Goal: Obtain resource: Obtain resource

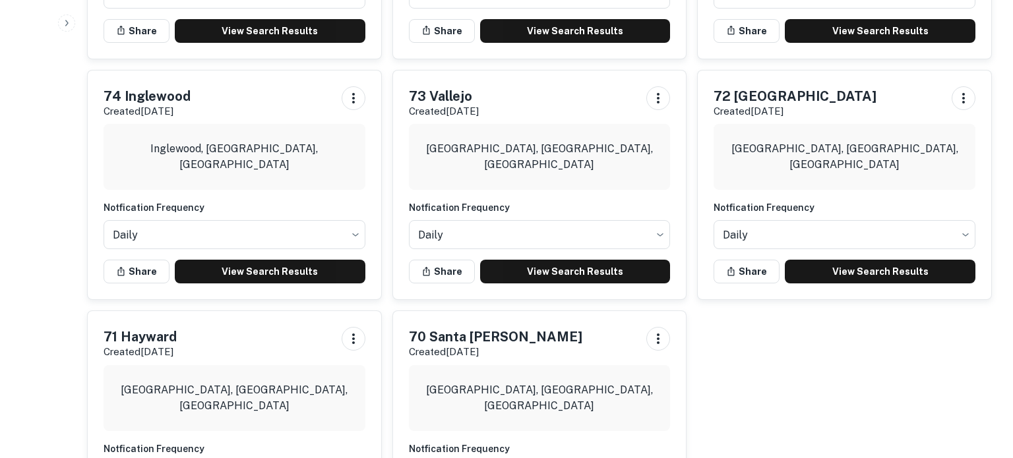
scroll to position [1395, 0]
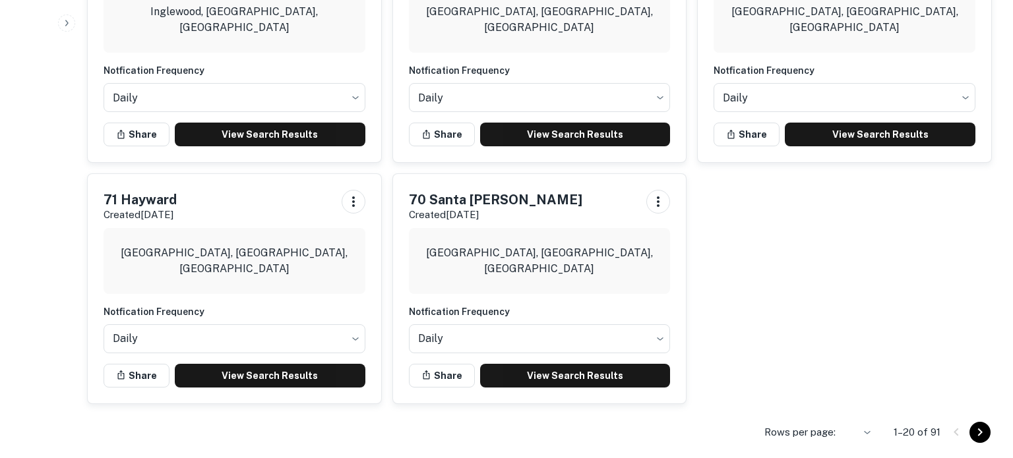
click at [979, 431] on icon "Go to next page" at bounding box center [980, 433] width 16 height 16
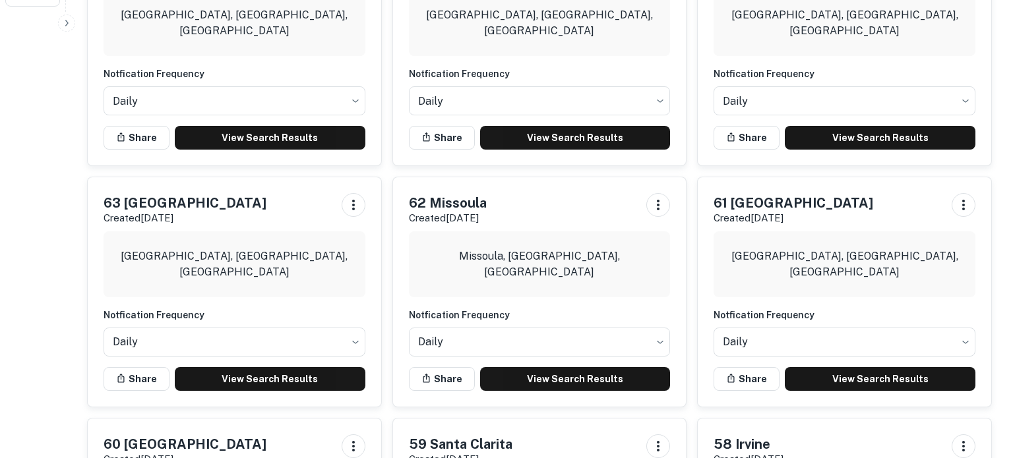
scroll to position [447, 0]
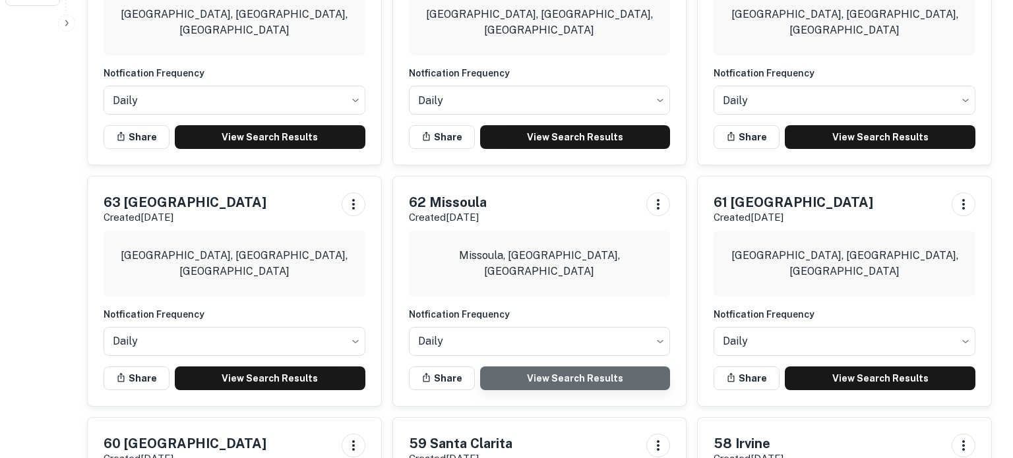
click at [535, 367] on link "View Search Results" at bounding box center [575, 379] width 191 height 24
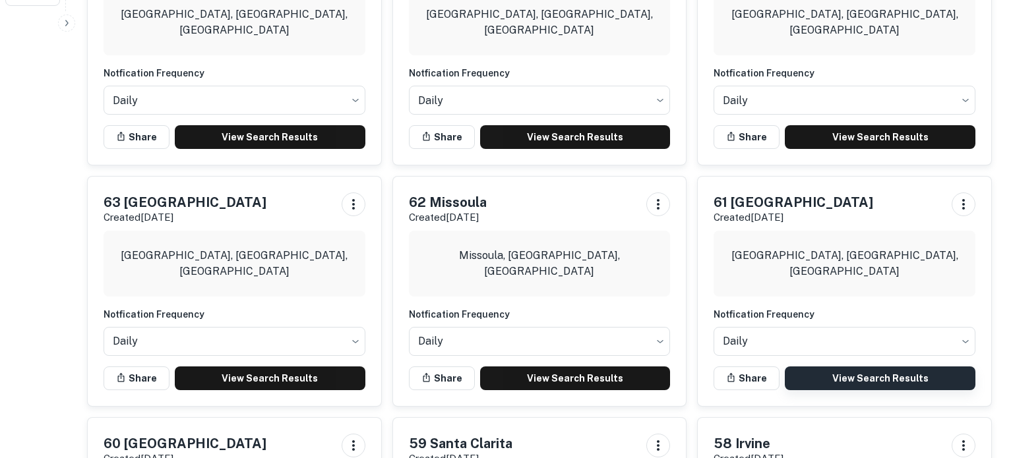
click at [857, 367] on link "View Search Results" at bounding box center [880, 379] width 191 height 24
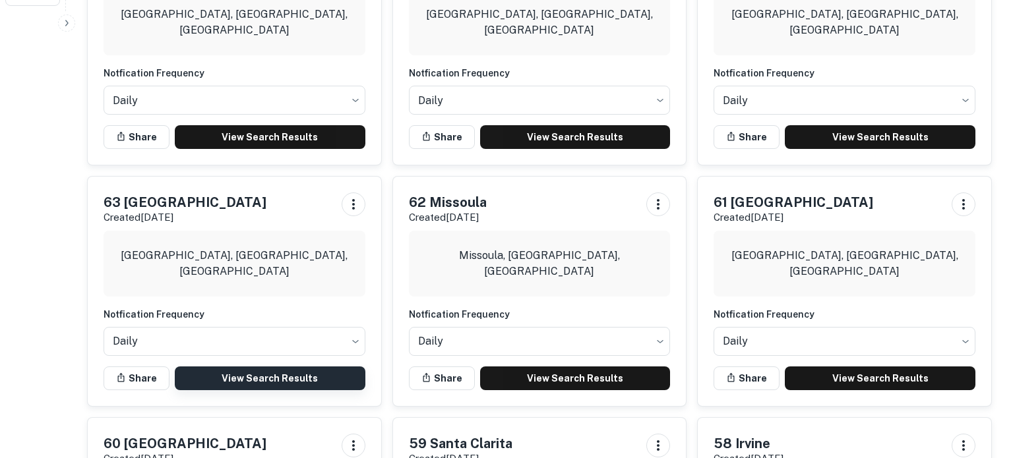
click at [305, 367] on link "View Search Results" at bounding box center [270, 379] width 191 height 24
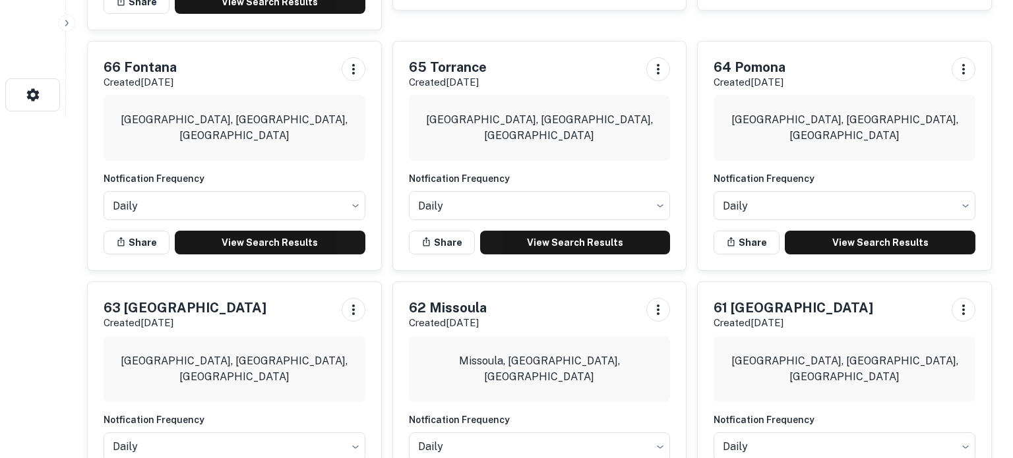
scroll to position [326, 0]
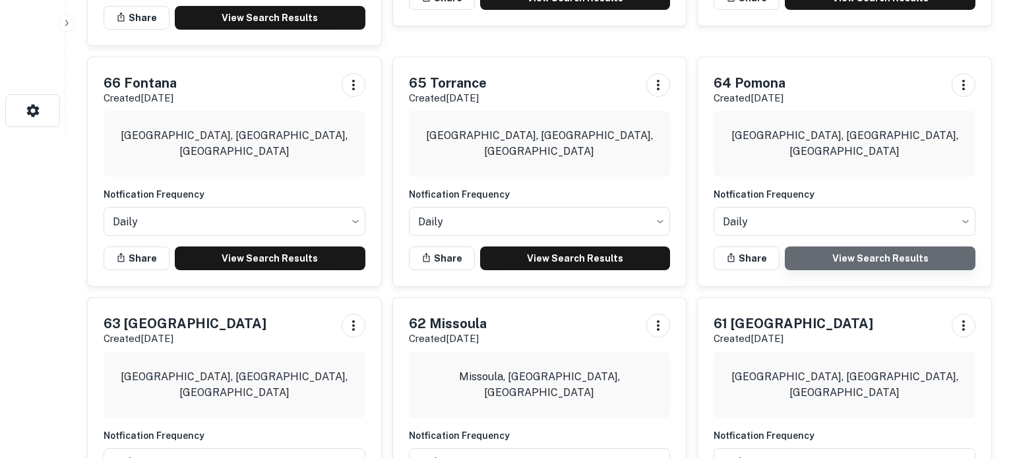
click at [912, 247] on link "View Search Results" at bounding box center [880, 259] width 191 height 24
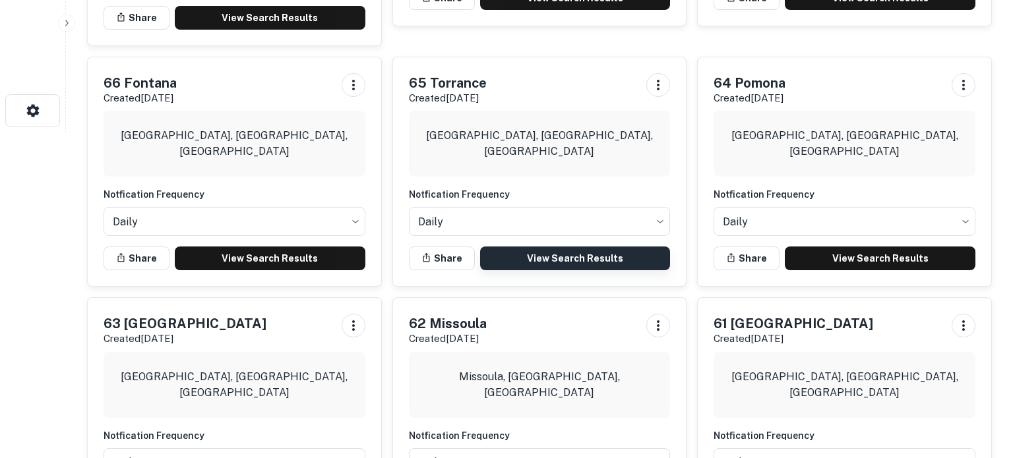
click at [563, 247] on link "View Search Results" at bounding box center [575, 259] width 191 height 24
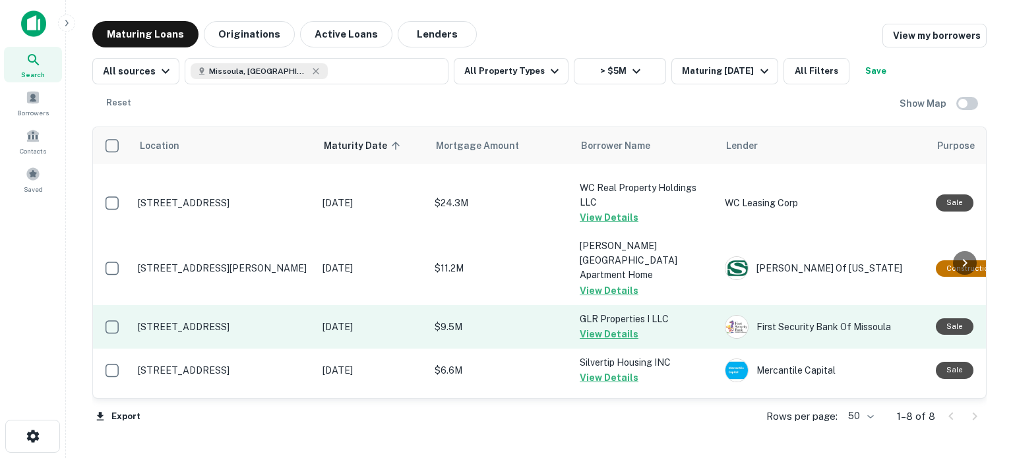
scroll to position [158, 0]
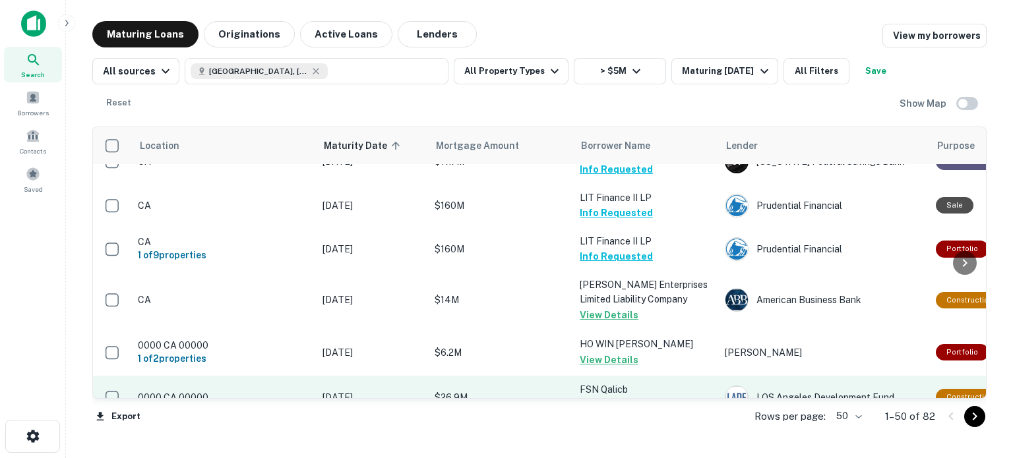
scroll to position [2127, 0]
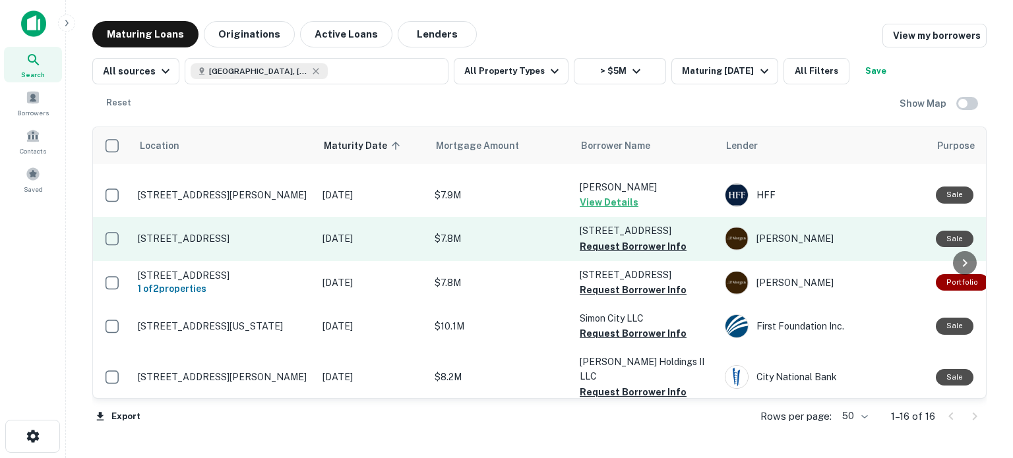
scroll to position [103, 0]
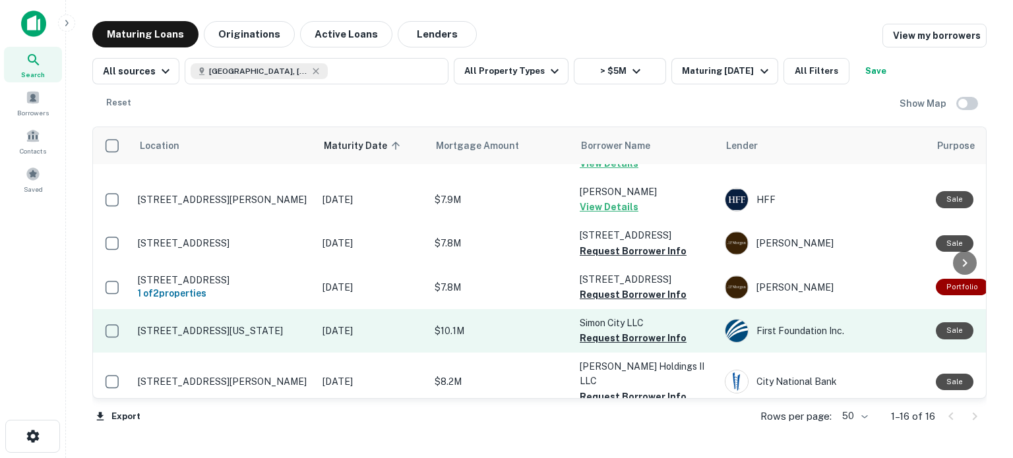
drag, startPoint x: 636, startPoint y: 251, endPoint x: 612, endPoint y: 309, distance: 62.7
click at [635, 251] on button "Request Borrower Info" at bounding box center [633, 251] width 107 height 16
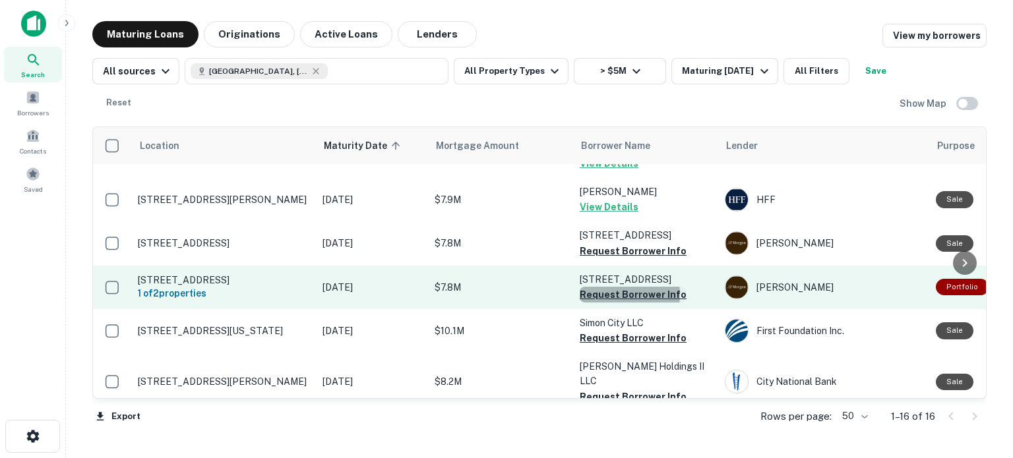
click at [610, 294] on button "Request Borrower Info" at bounding box center [633, 295] width 107 height 16
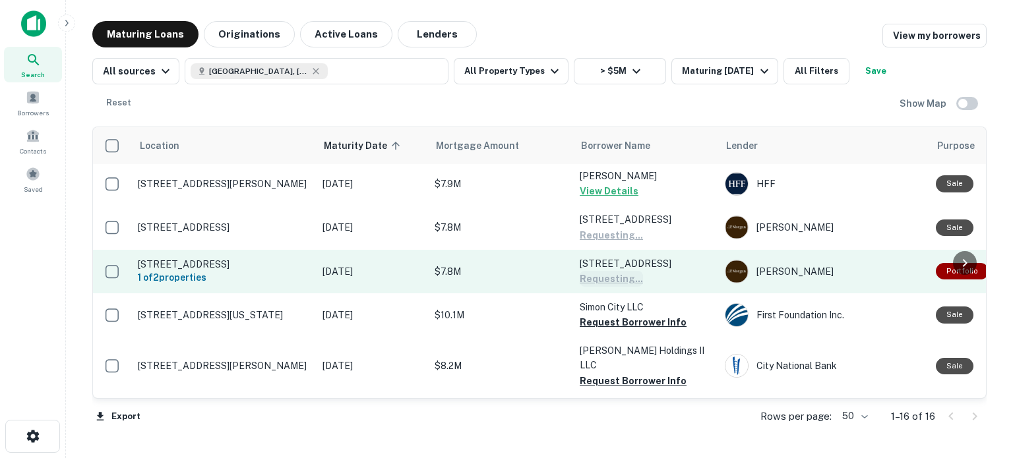
scroll to position [124, 0]
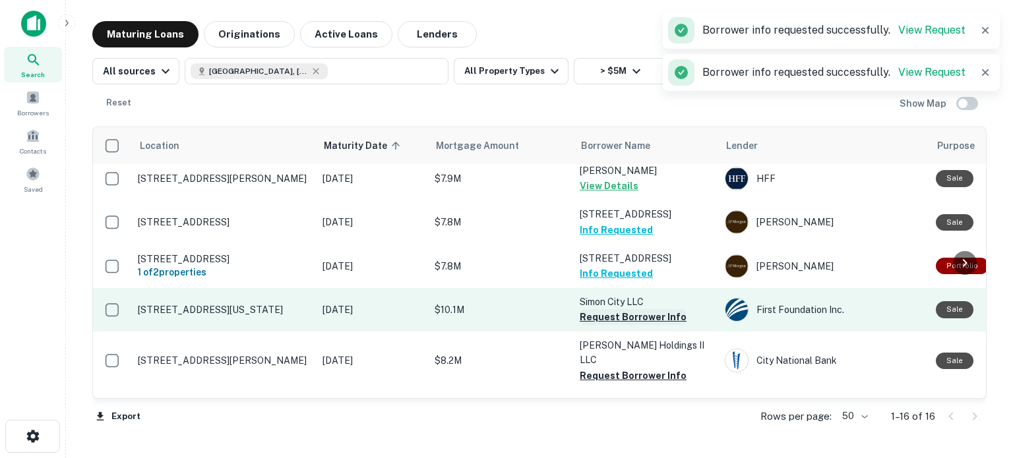
click at [605, 315] on button "Request Borrower Info" at bounding box center [633, 317] width 107 height 16
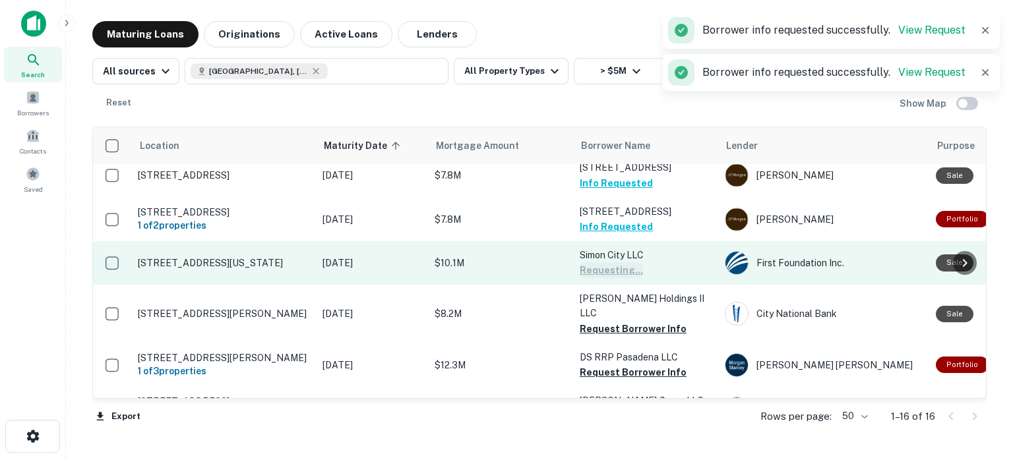
scroll to position [190, 0]
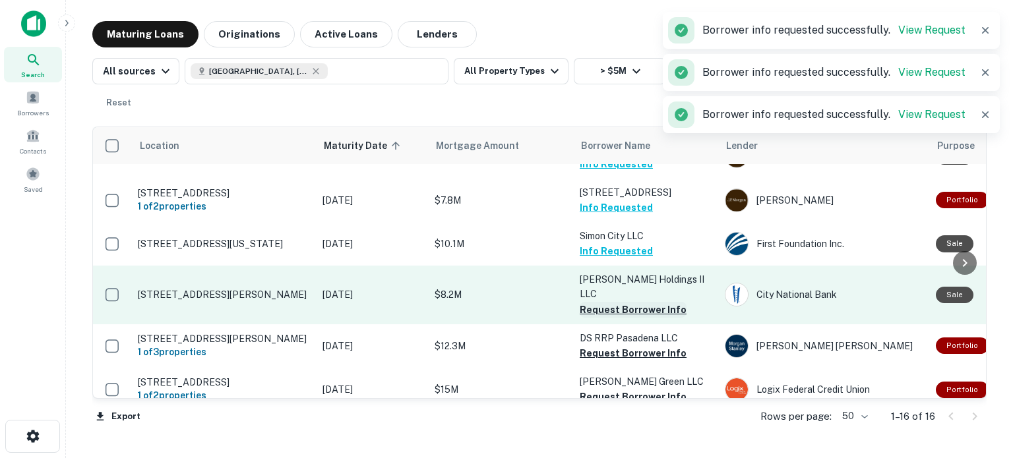
click at [610, 302] on button "Request Borrower Info" at bounding box center [633, 310] width 107 height 16
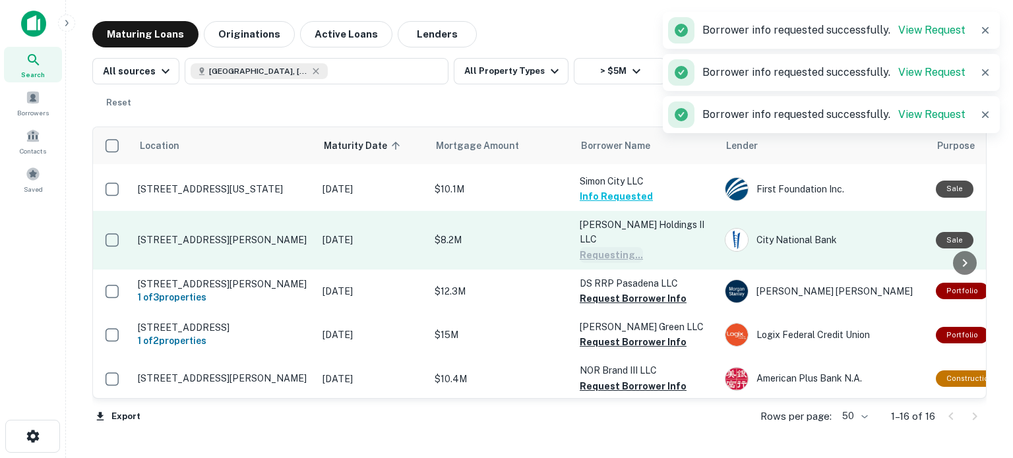
scroll to position [255, 0]
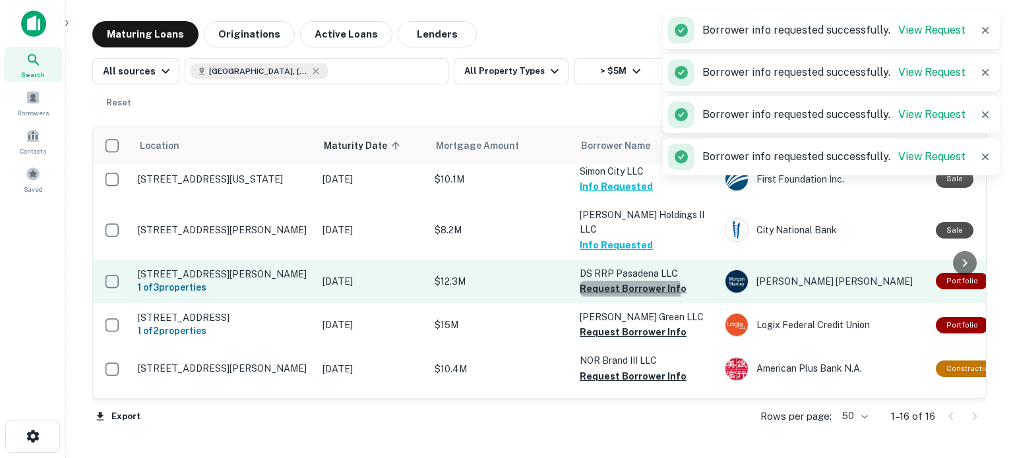
click at [623, 281] on button "Request Borrower Info" at bounding box center [633, 289] width 107 height 16
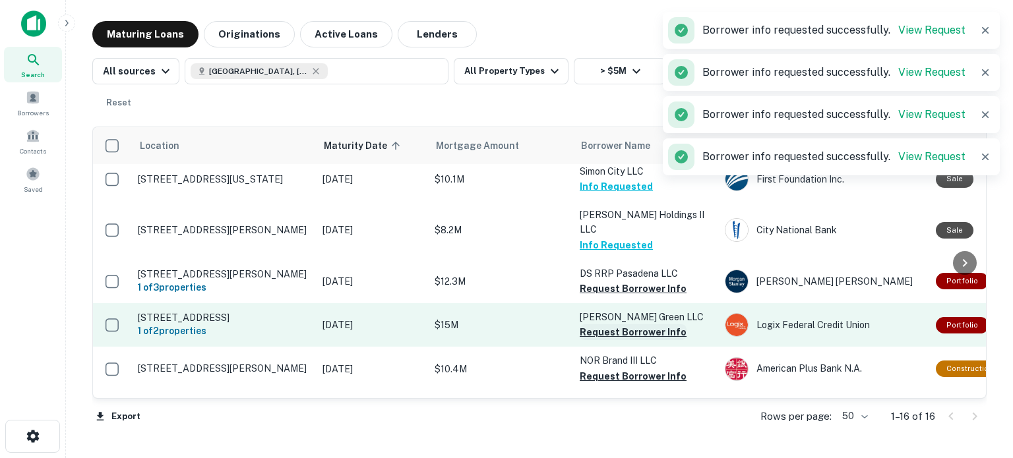
click at [613, 325] on button "Request Borrower Info" at bounding box center [633, 333] width 107 height 16
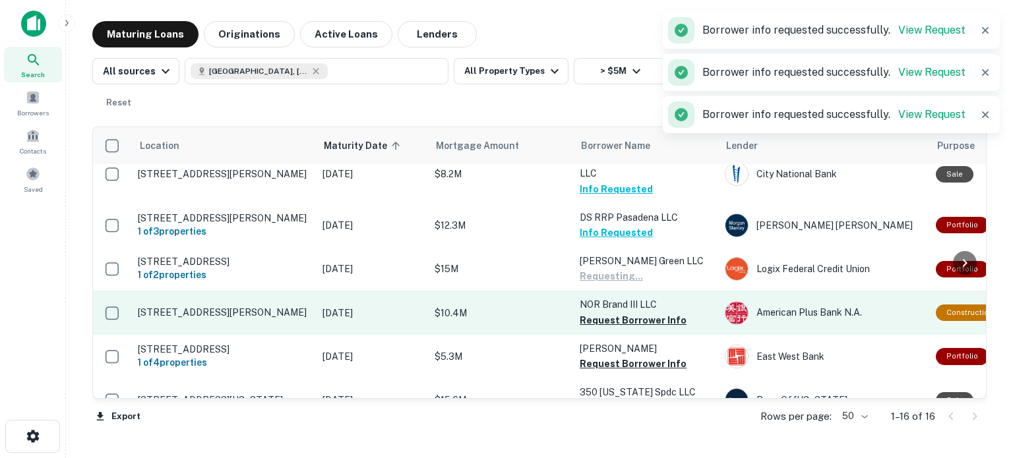
scroll to position [313, 0]
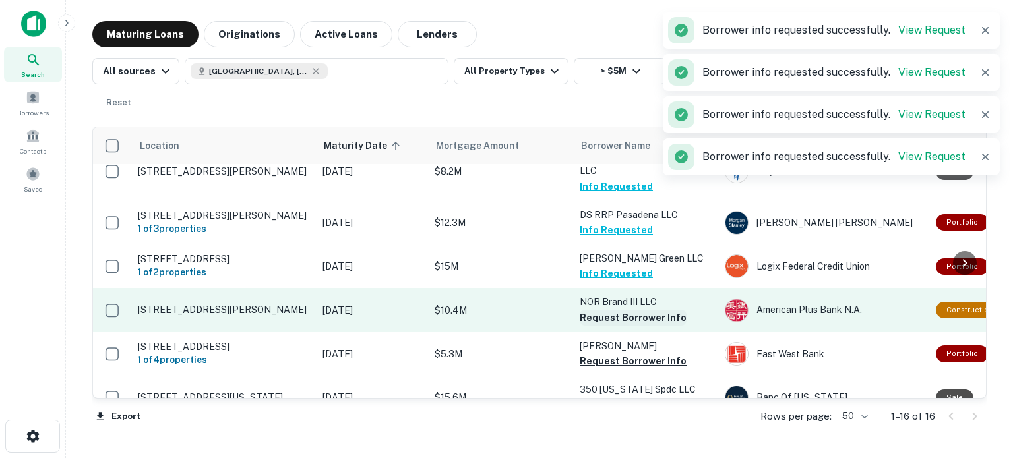
click at [620, 310] on button "Request Borrower Info" at bounding box center [633, 318] width 107 height 16
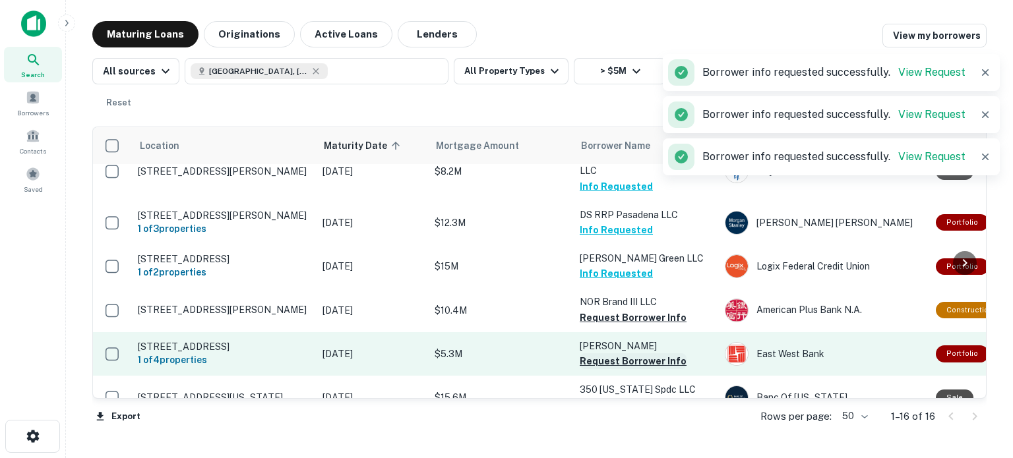
click at [599, 354] on button "Request Borrower Info" at bounding box center [633, 362] width 107 height 16
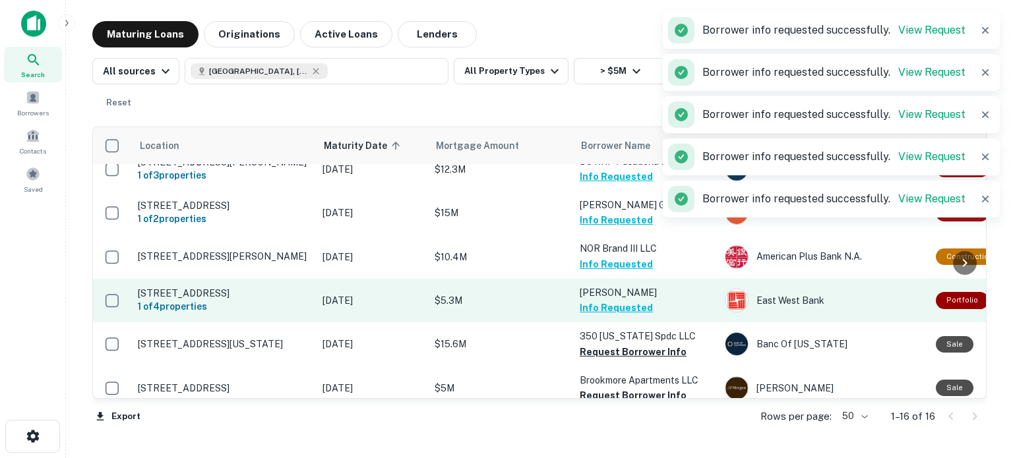
scroll to position [398, 0]
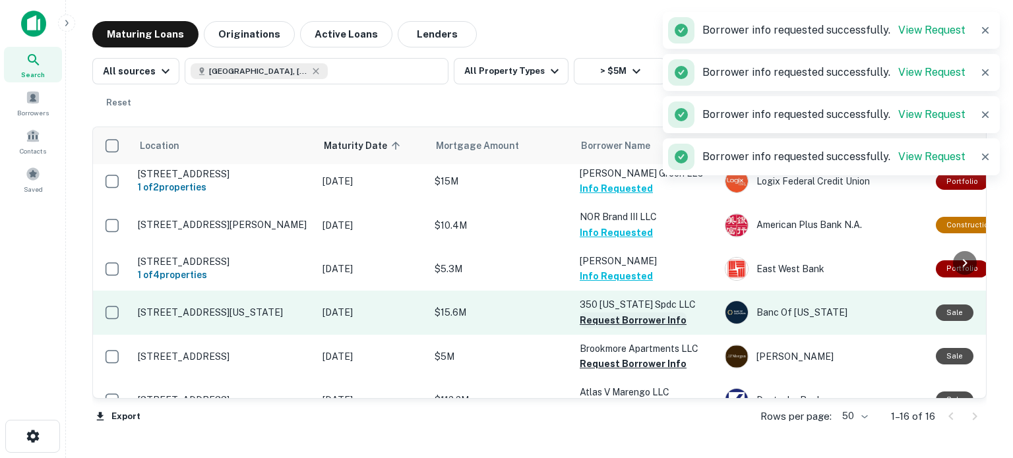
click at [617, 317] on button "Request Borrower Info" at bounding box center [633, 321] width 107 height 16
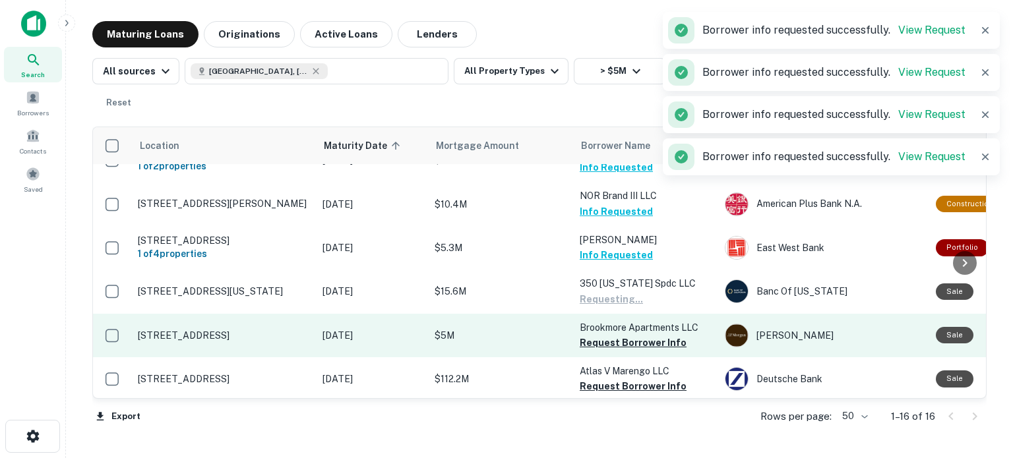
scroll to position [421, 0]
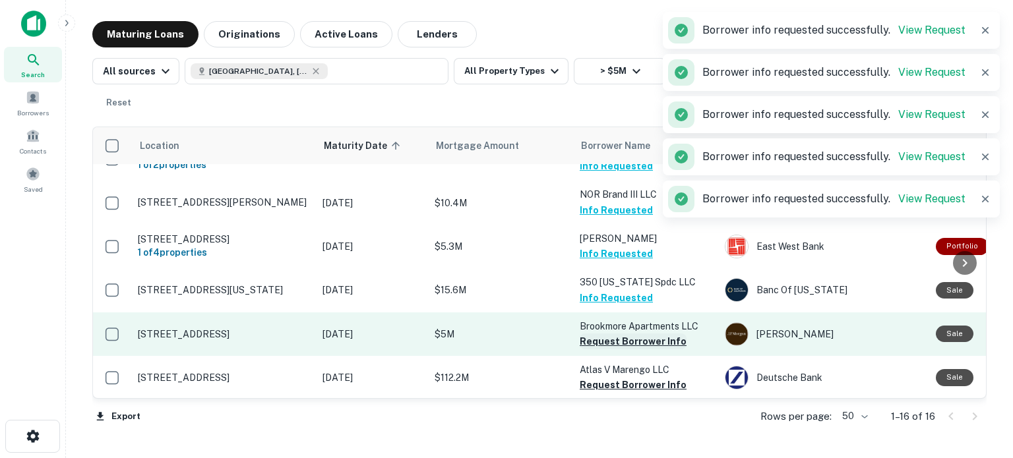
click at [614, 335] on button "Request Borrower Info" at bounding box center [633, 342] width 107 height 16
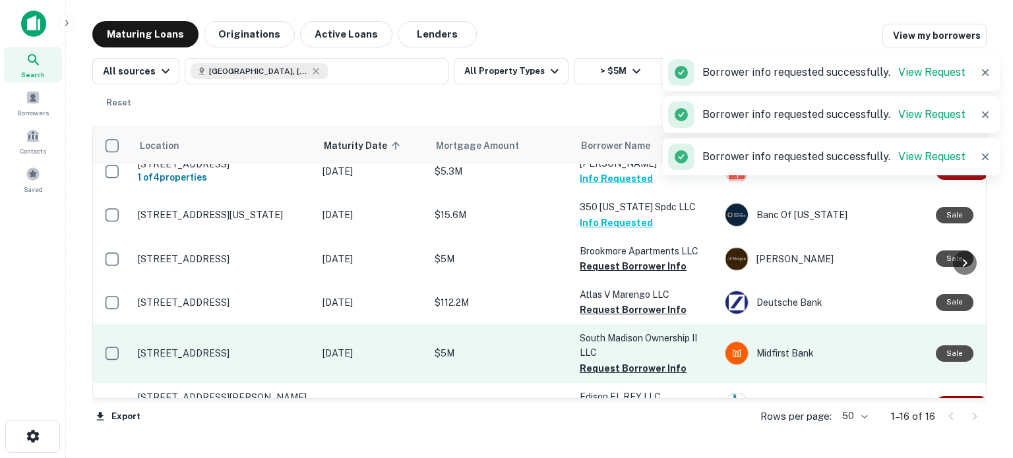
scroll to position [517, 0]
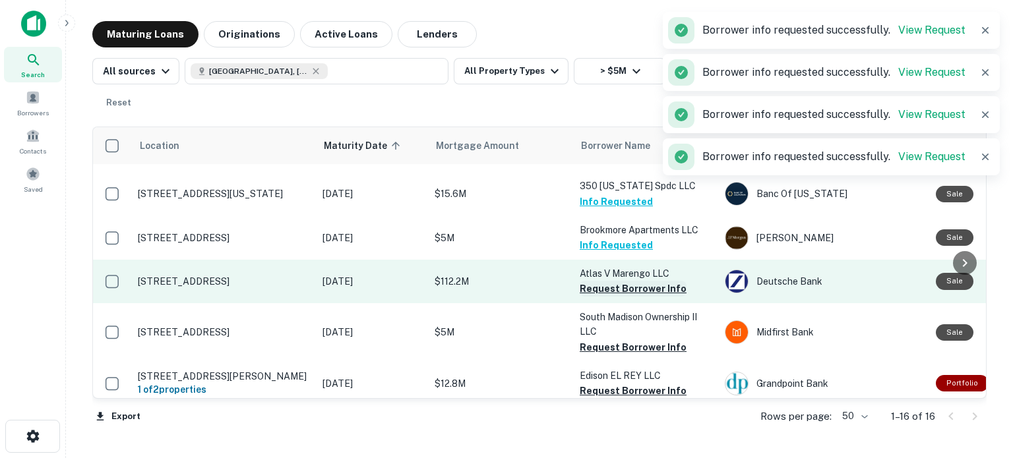
click at [613, 286] on button "Request Borrower Info" at bounding box center [633, 289] width 107 height 16
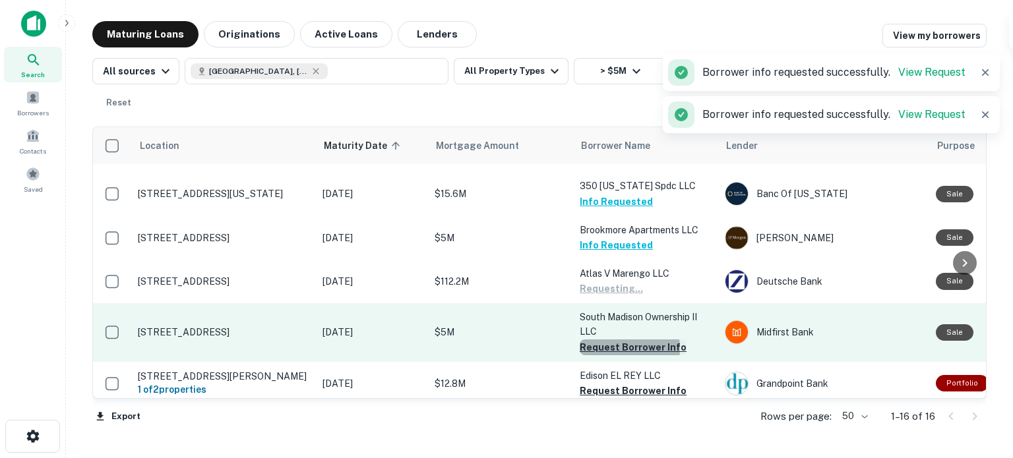
click at [602, 342] on button "Request Borrower Info" at bounding box center [633, 348] width 107 height 16
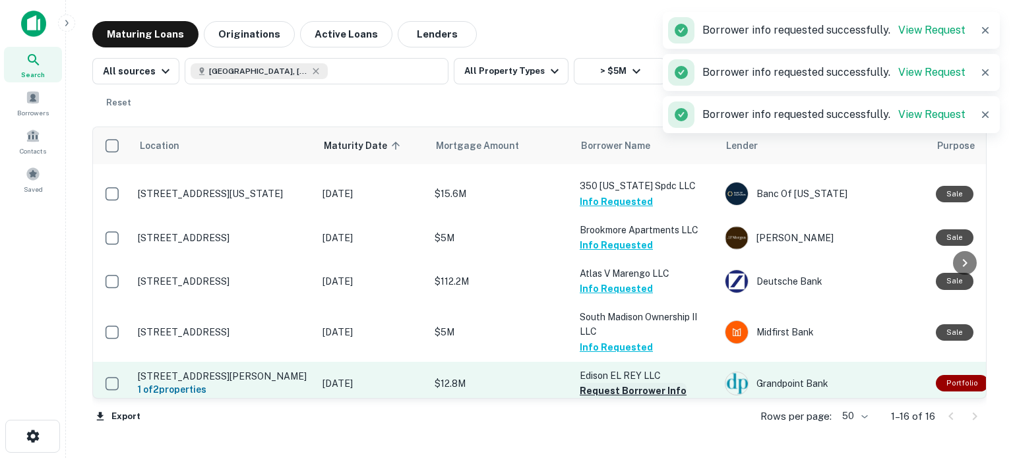
click at [635, 383] on button "Request Borrower Info" at bounding box center [633, 391] width 107 height 16
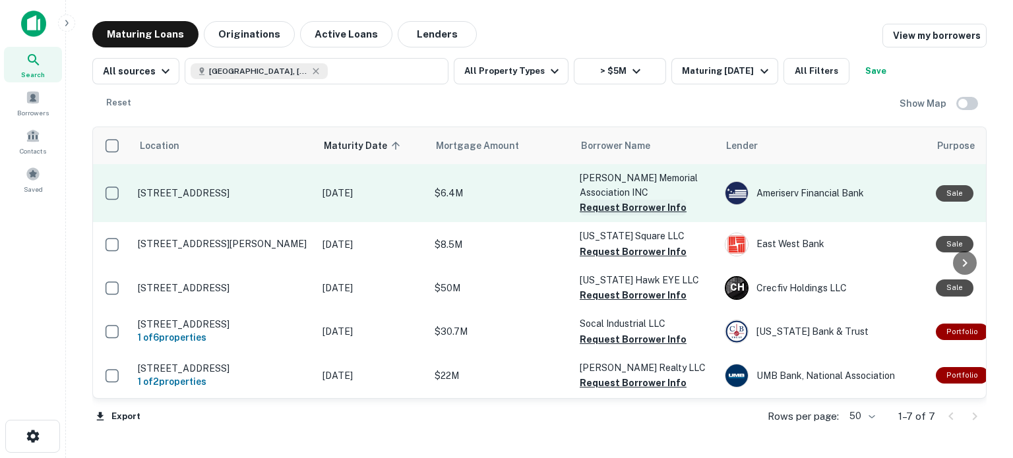
click at [611, 210] on button "Request Borrower Info" at bounding box center [633, 208] width 107 height 16
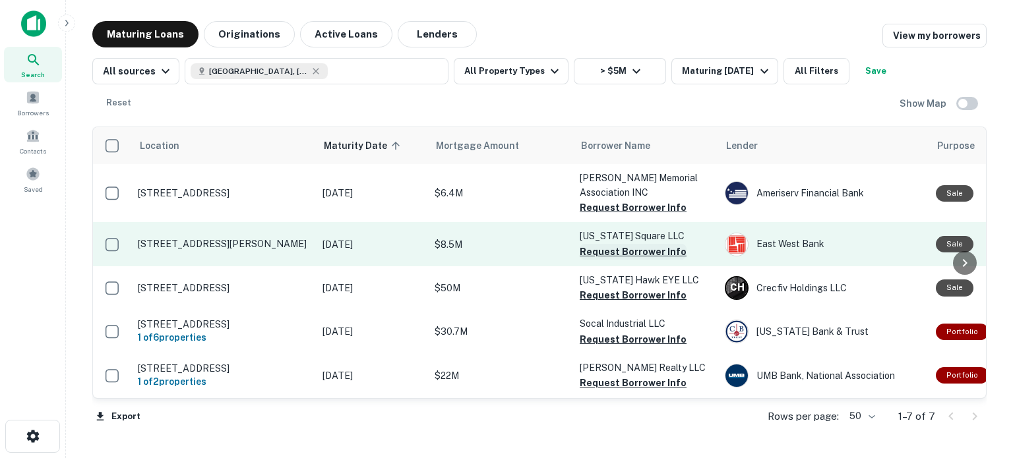
click at [606, 253] on button "Request Borrower Info" at bounding box center [633, 252] width 107 height 16
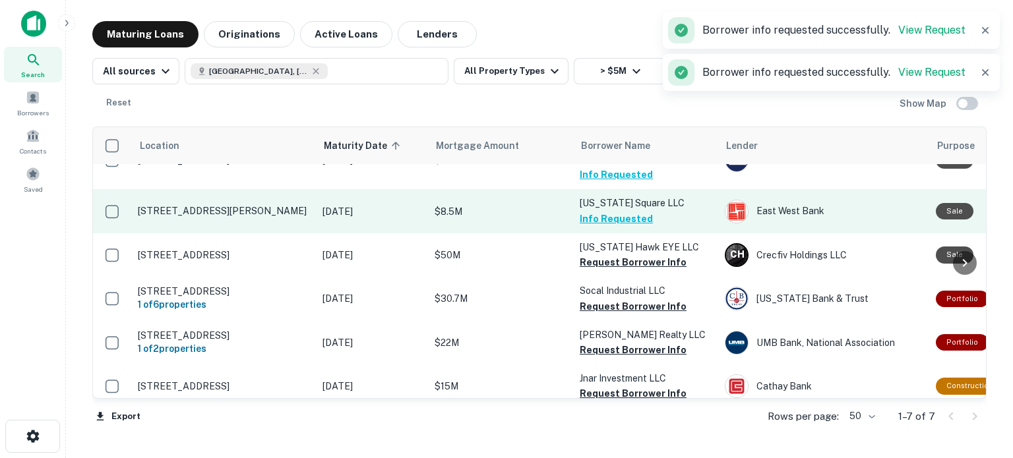
scroll to position [40, 0]
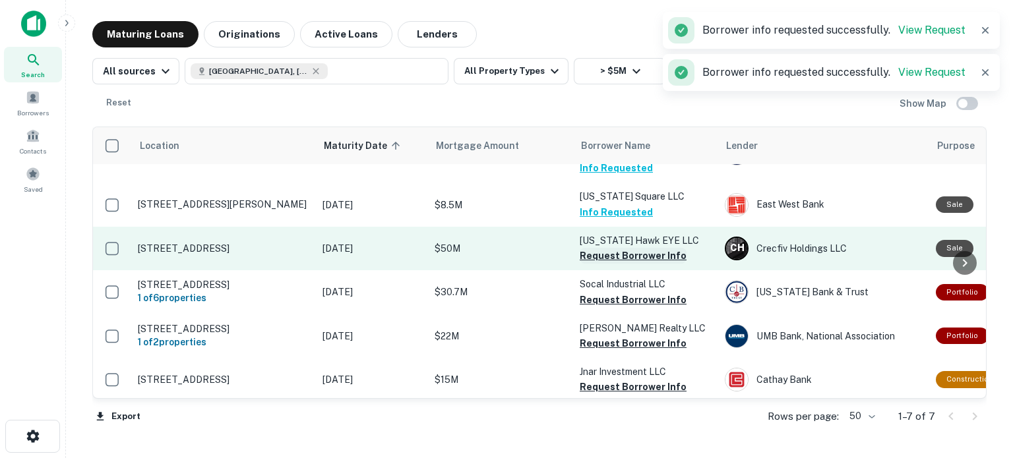
click at [606, 254] on button "Request Borrower Info" at bounding box center [633, 256] width 107 height 16
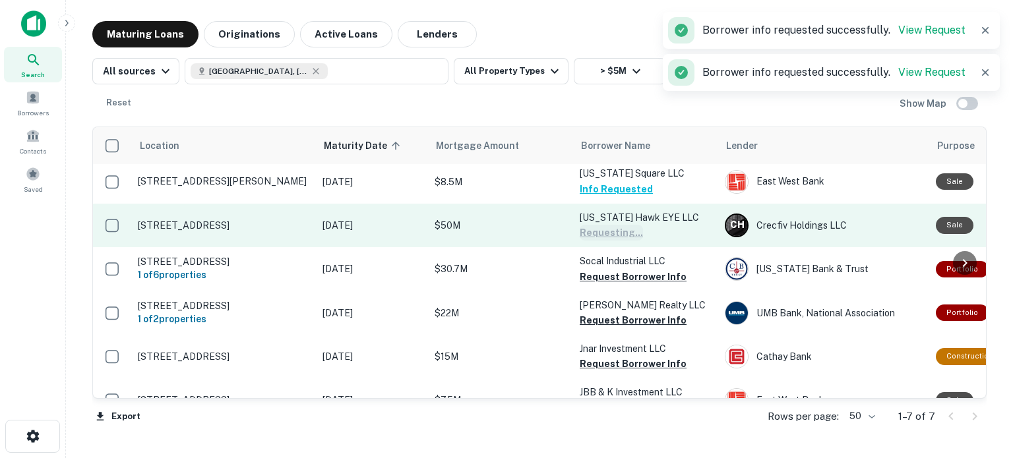
scroll to position [82, 0]
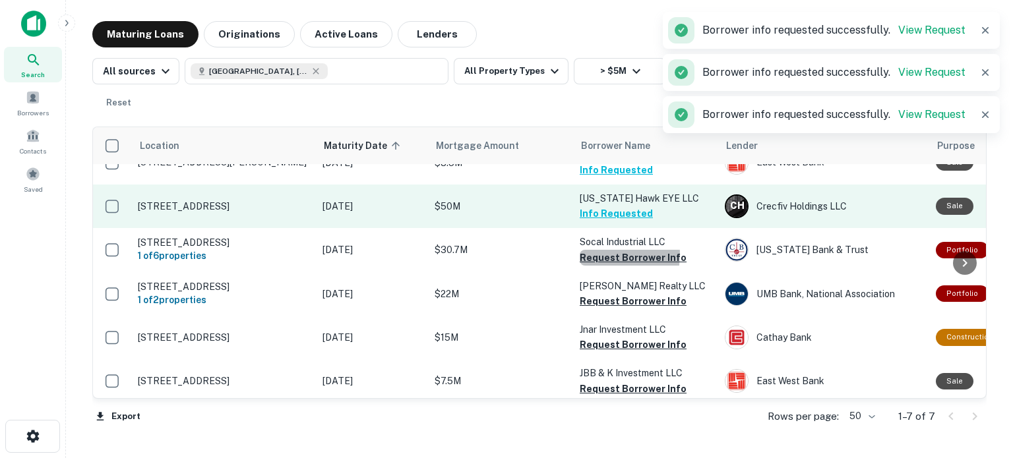
click at [606, 254] on button "Request Borrower Info" at bounding box center [633, 258] width 107 height 16
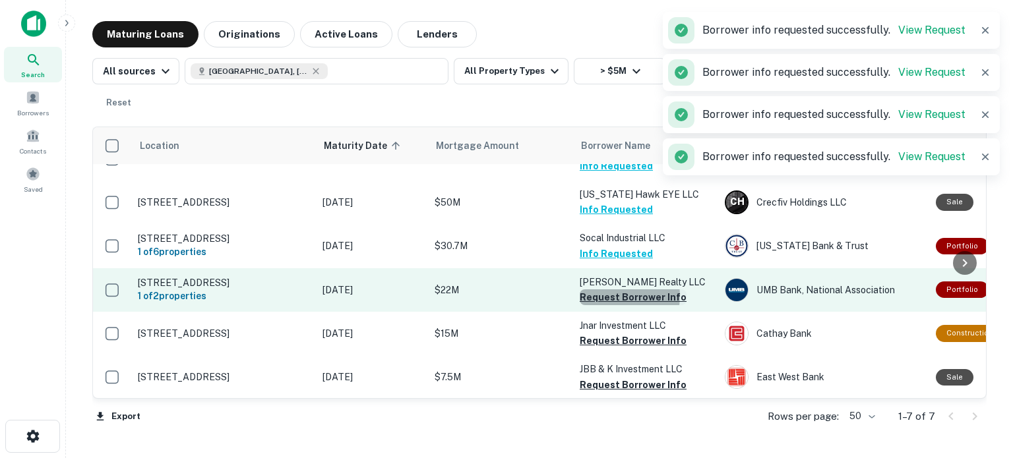
click at [612, 296] on button "Request Borrower Info" at bounding box center [633, 298] width 107 height 16
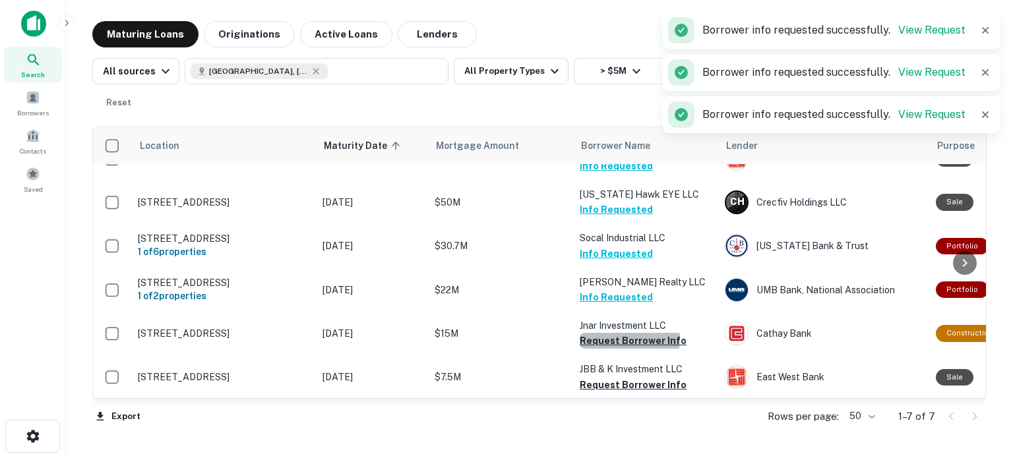
drag, startPoint x: 612, startPoint y: 338, endPoint x: 641, endPoint y: 411, distance: 77.9
click at [612, 339] on button "Request Borrower Info" at bounding box center [633, 341] width 107 height 16
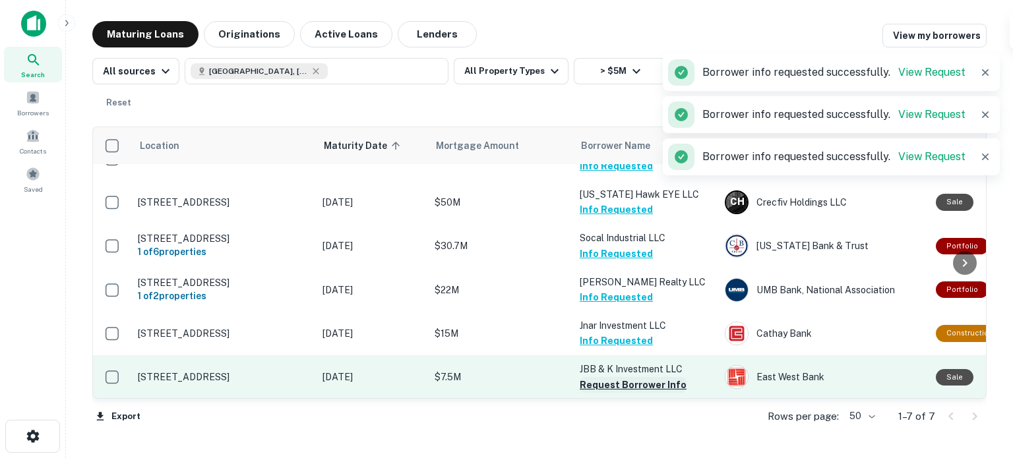
click at [615, 387] on button "Request Borrower Info" at bounding box center [633, 385] width 107 height 16
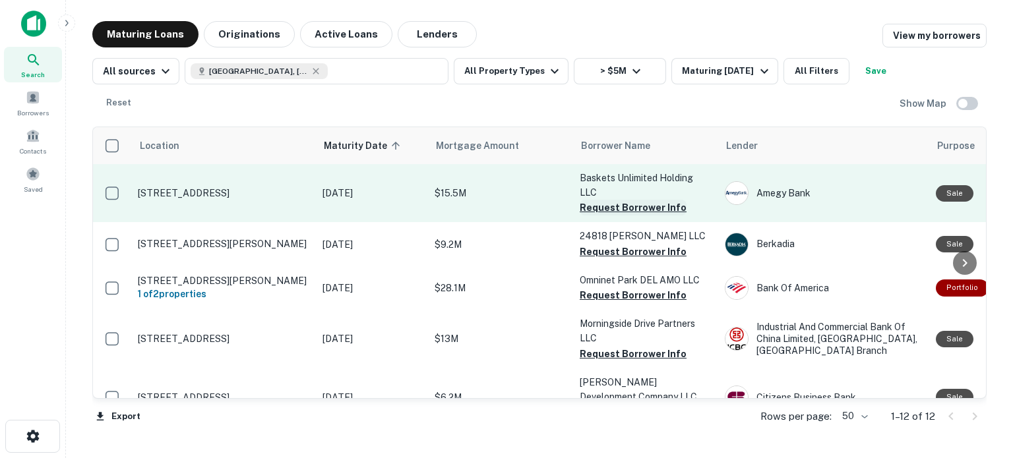
click at [652, 209] on button "Request Borrower Info" at bounding box center [633, 208] width 107 height 16
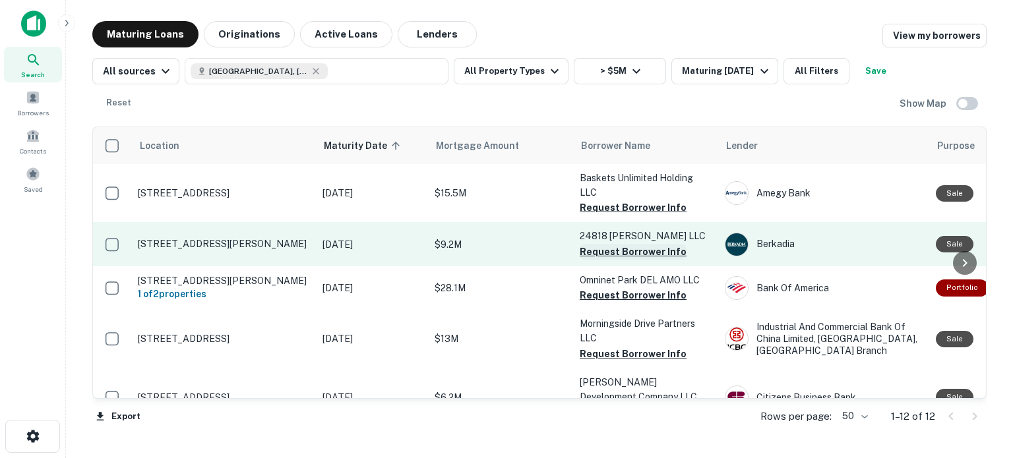
click at [635, 251] on button "Request Borrower Info" at bounding box center [633, 252] width 107 height 16
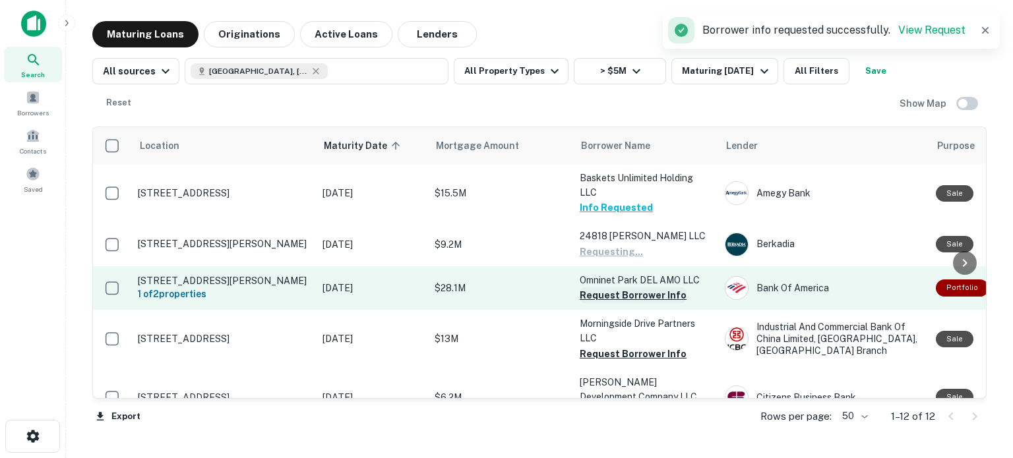
click at [624, 299] on button "Request Borrower Info" at bounding box center [633, 296] width 107 height 16
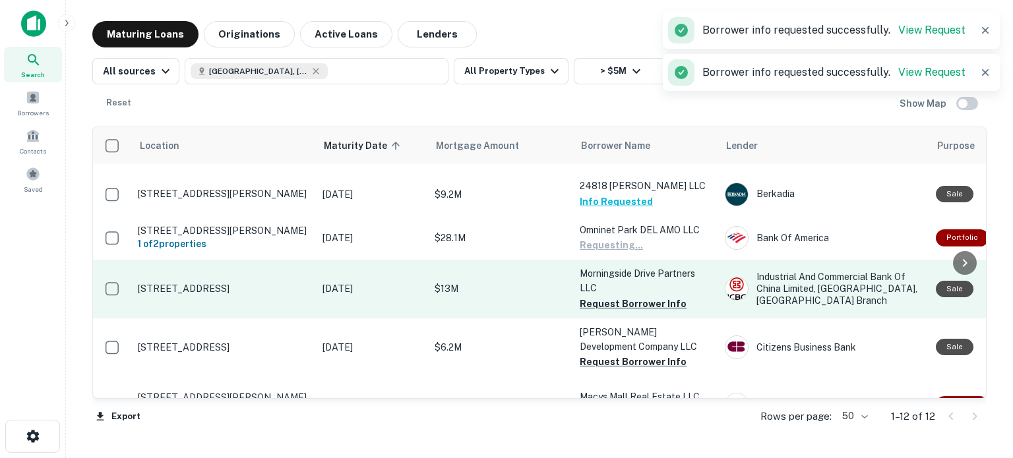
scroll to position [51, 0]
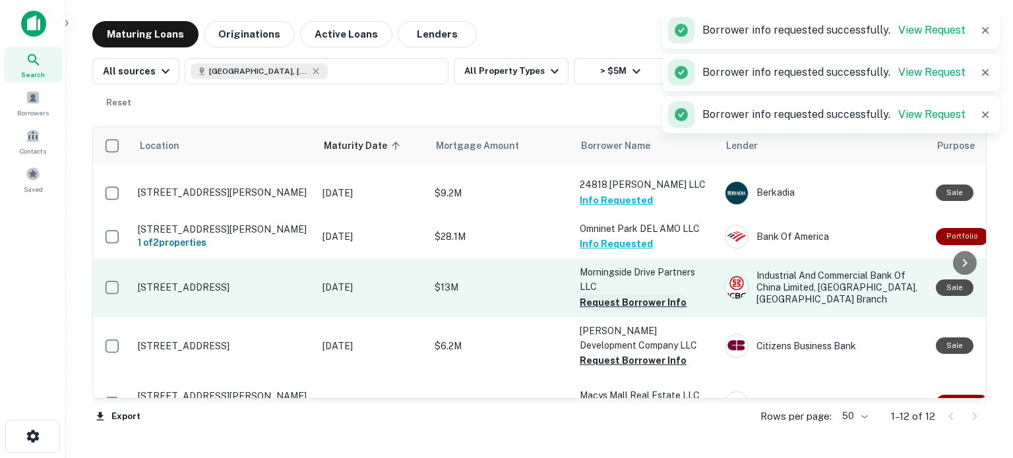
click at [608, 310] on button "Request Borrower Info" at bounding box center [633, 303] width 107 height 16
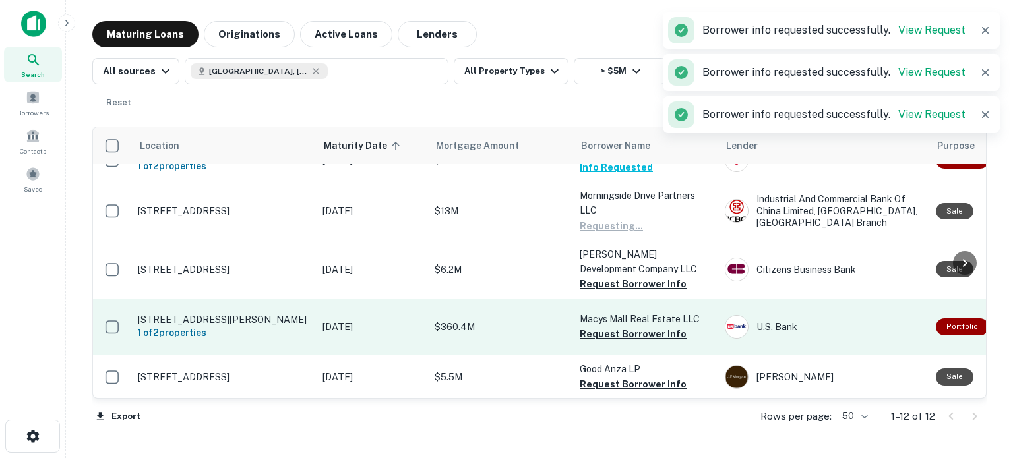
scroll to position [137, 0]
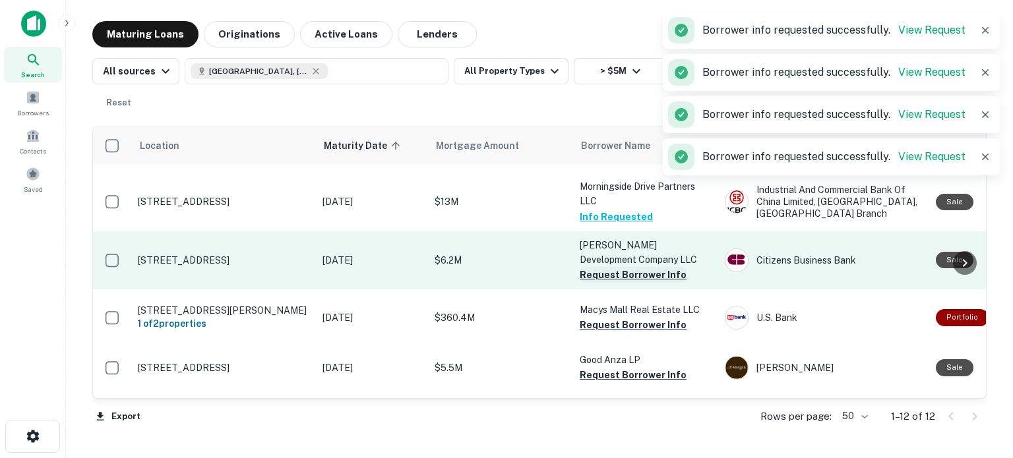
click at [623, 283] on button "Request Borrower Info" at bounding box center [633, 275] width 107 height 16
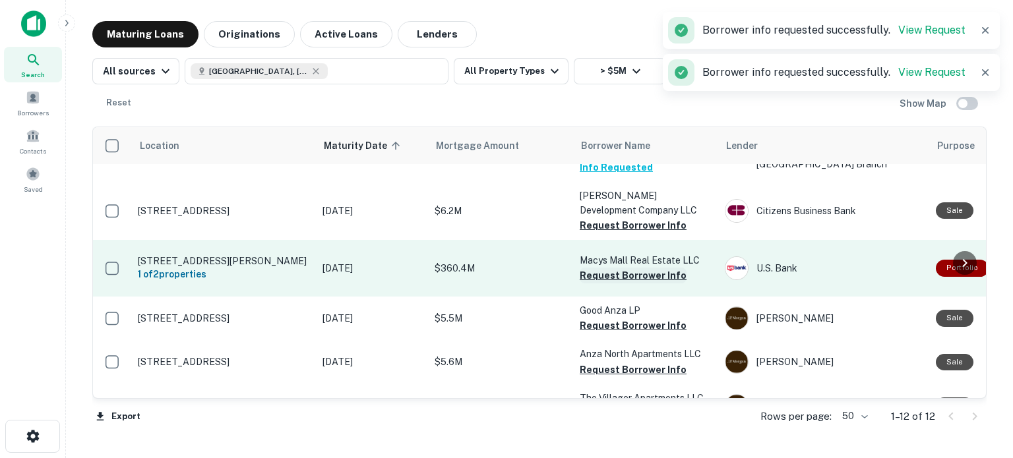
scroll to position [190, 0]
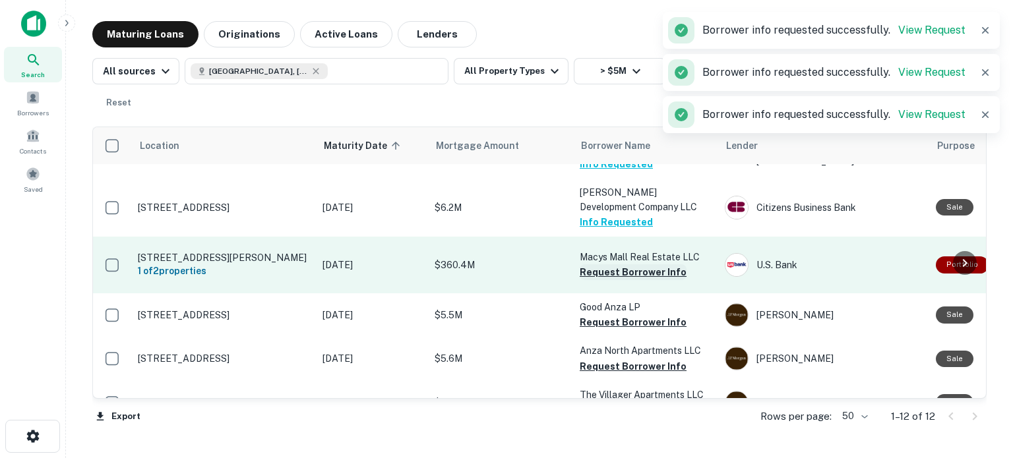
click at [624, 280] on button "Request Borrower Info" at bounding box center [633, 273] width 107 height 16
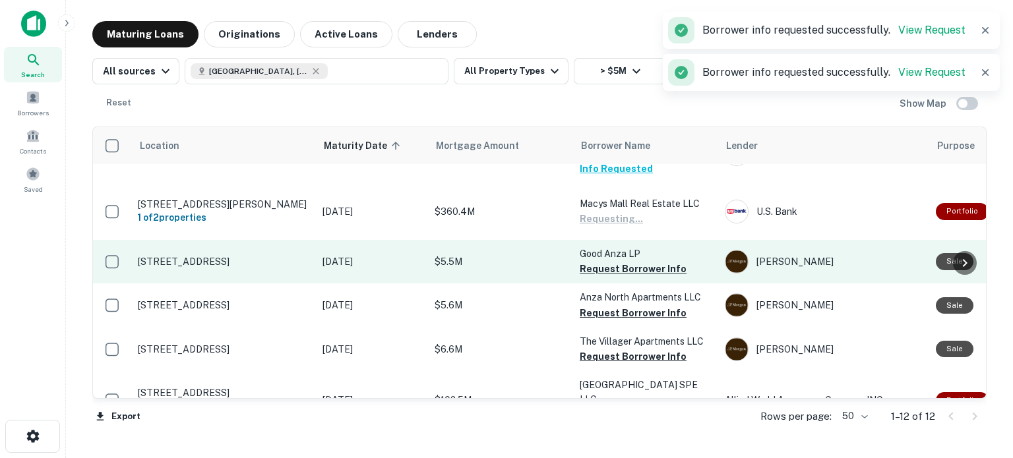
scroll to position [244, 0]
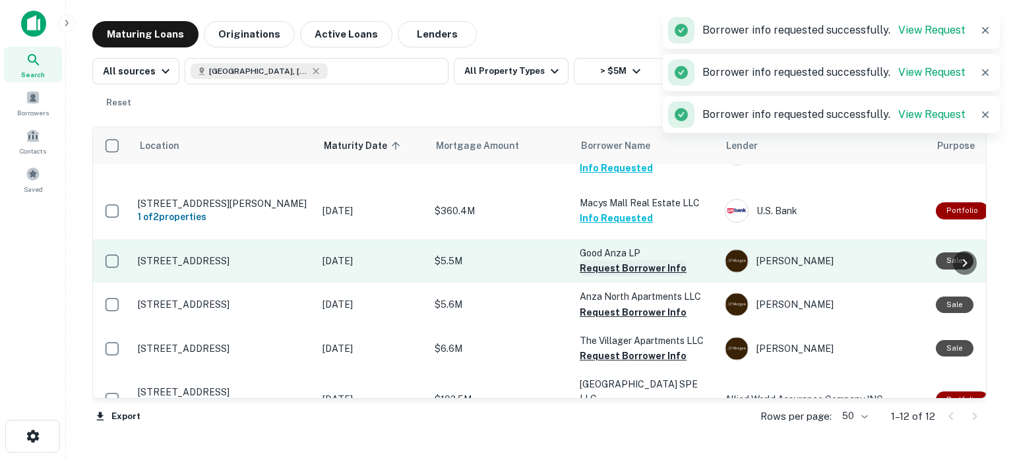
click at [629, 276] on button "Request Borrower Info" at bounding box center [633, 269] width 107 height 16
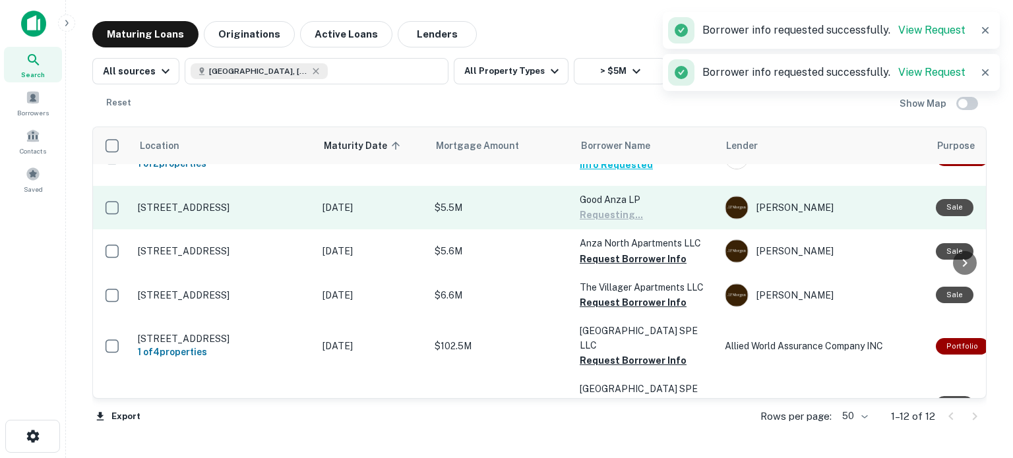
scroll to position [298, 0]
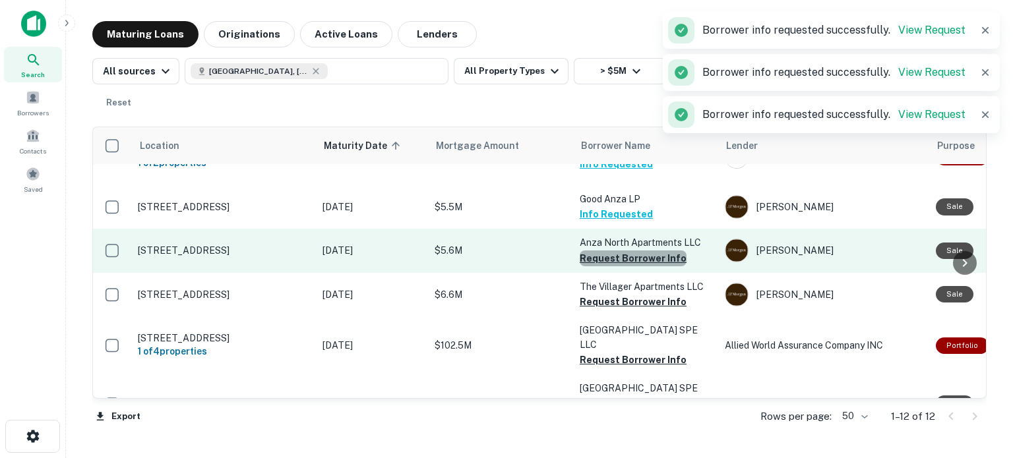
click at [634, 267] on button "Request Borrower Info" at bounding box center [633, 259] width 107 height 16
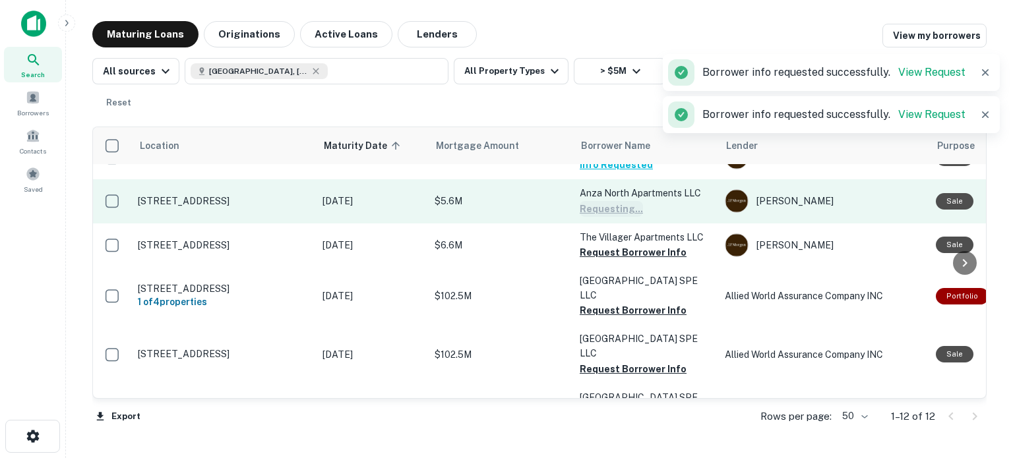
scroll to position [351, 0]
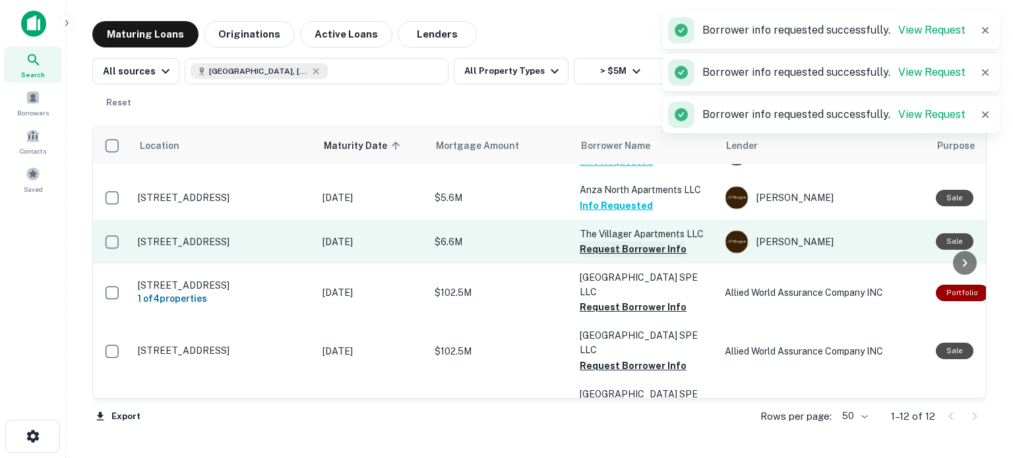
click at [637, 257] on button "Request Borrower Info" at bounding box center [633, 249] width 107 height 16
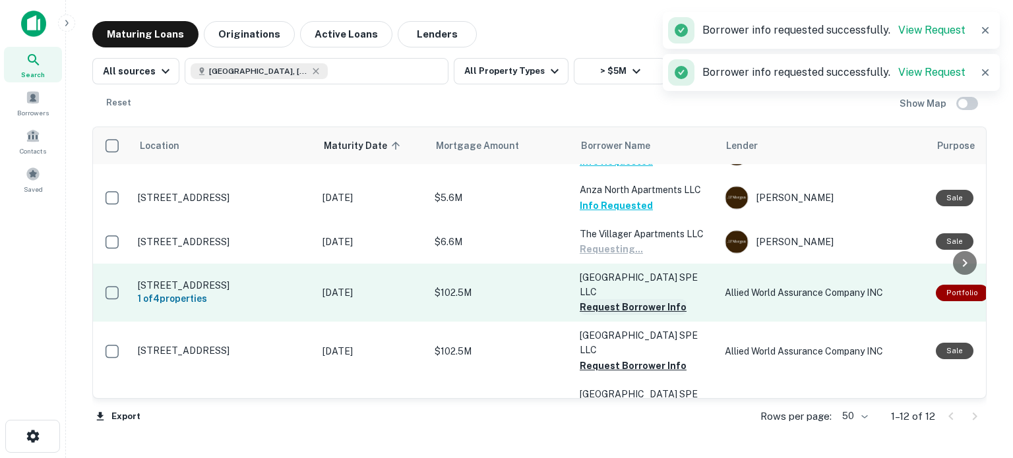
click at [623, 315] on button "Request Borrower Info" at bounding box center [633, 308] width 107 height 16
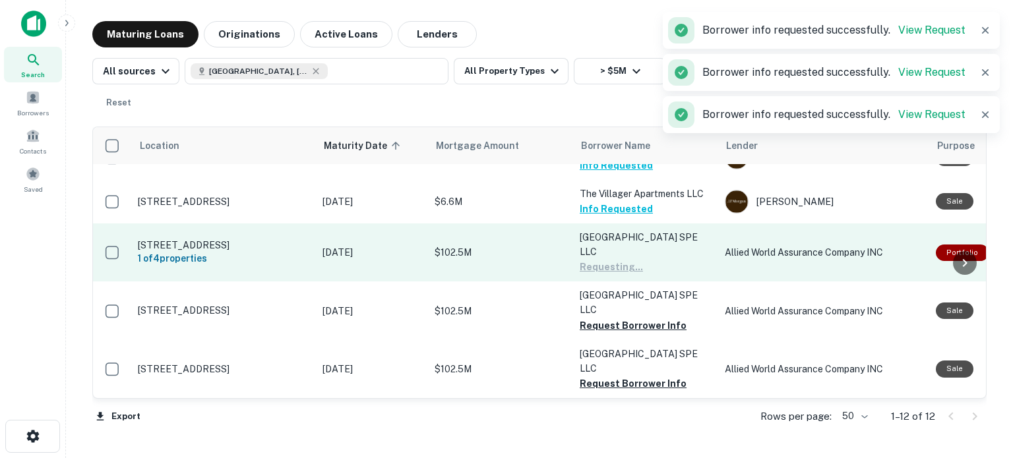
scroll to position [437, 0]
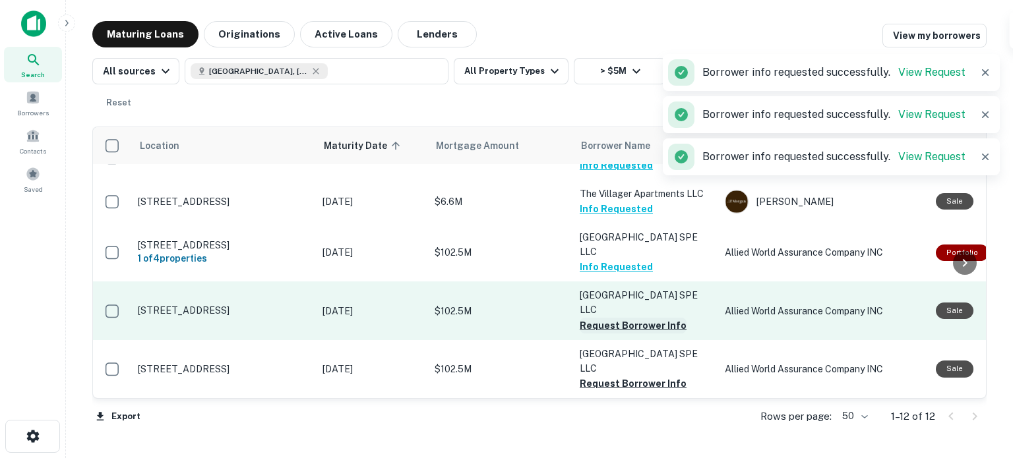
click at [626, 318] on button "Request Borrower Info" at bounding box center [633, 326] width 107 height 16
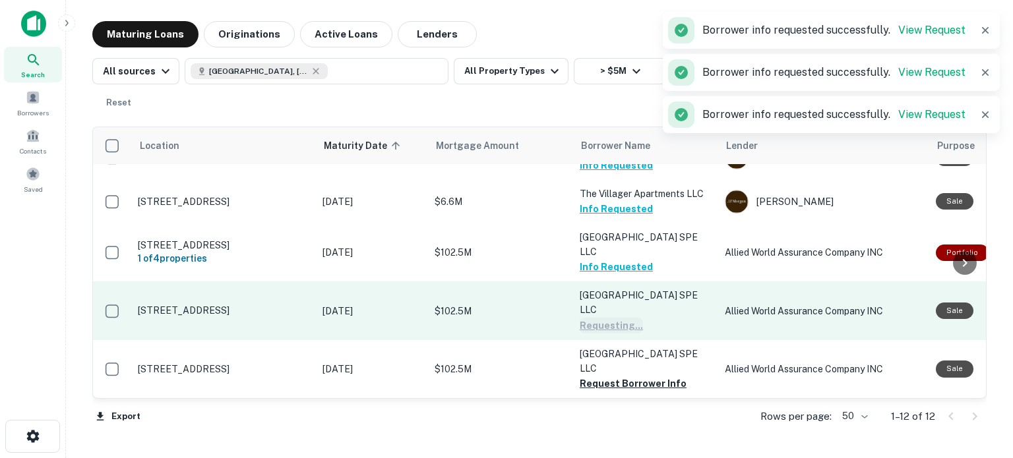
scroll to position [451, 0]
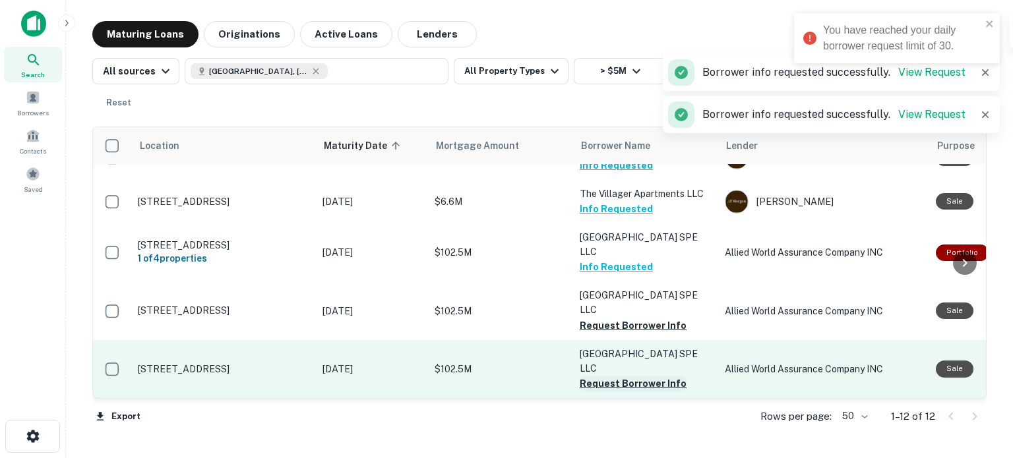
click at [641, 376] on button "Request Borrower Info" at bounding box center [633, 384] width 107 height 16
